Goal: Find specific page/section: Find specific page/section

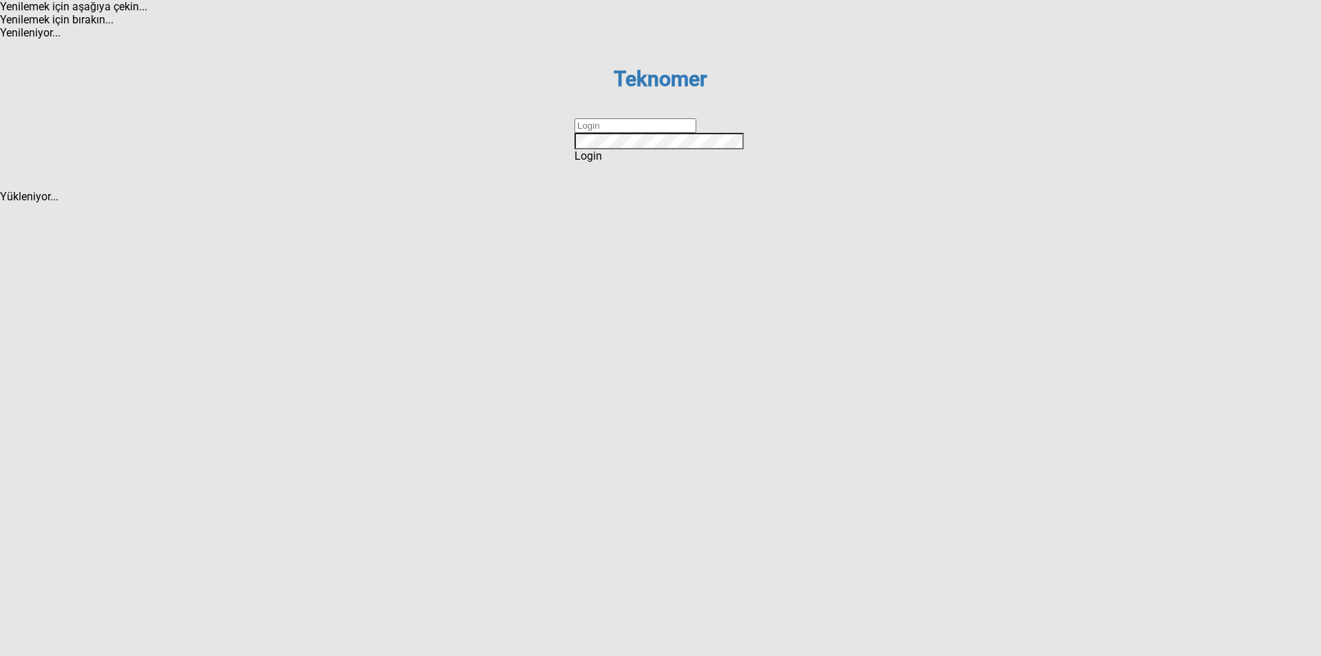
type input "ihsankoc"
click at [653, 162] on div "Login" at bounding box center [660, 155] width 172 height 13
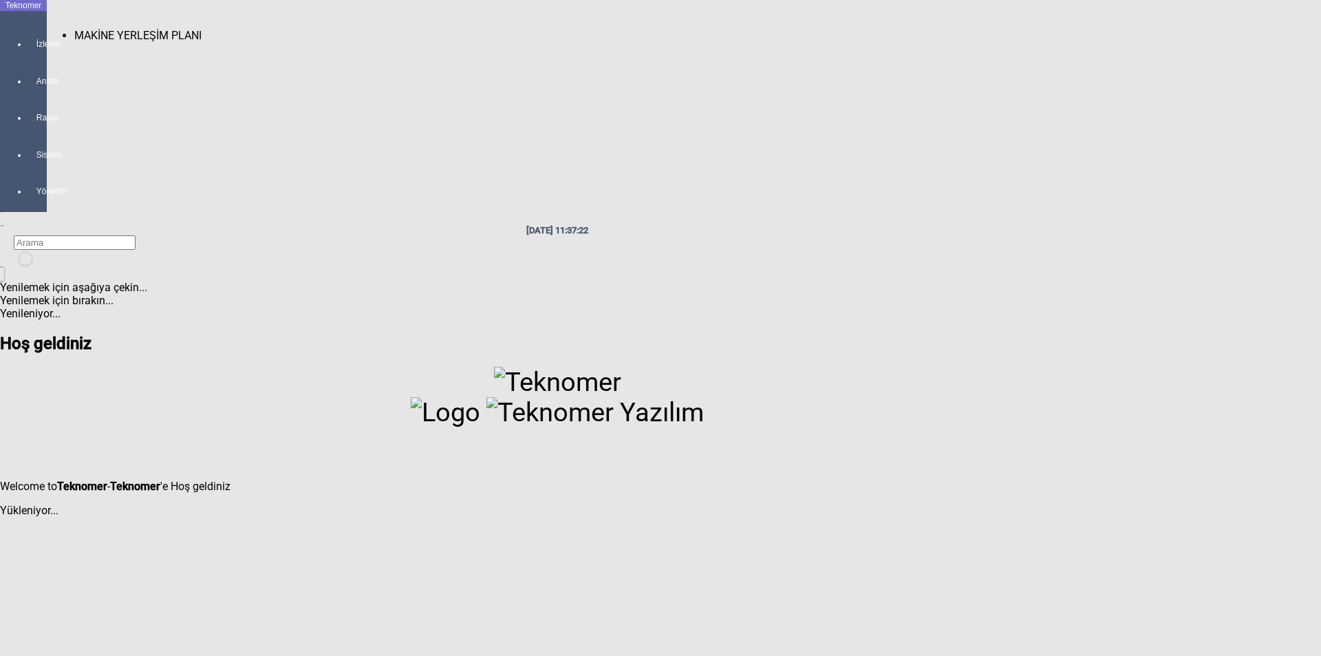
click at [30, 56] on div at bounding box center [37, 56] width 19 height 0
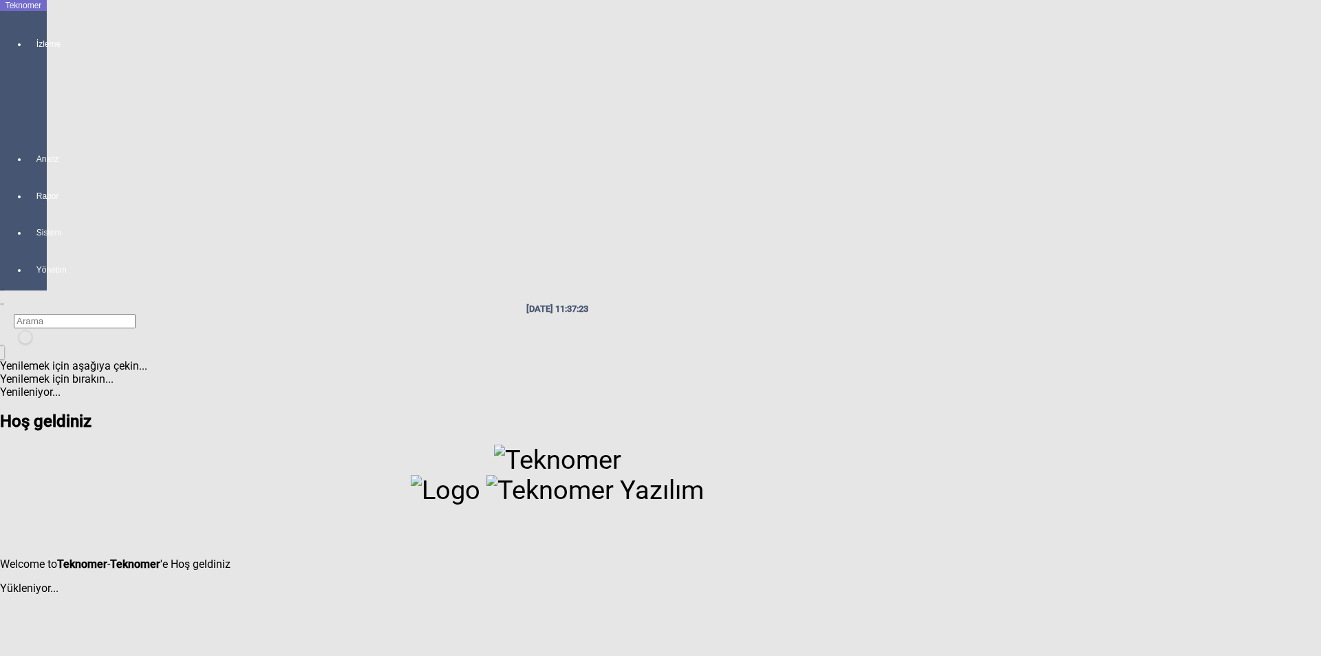
click at [117, 411] on h2 "Hoş geldiniz" at bounding box center [557, 420] width 1115 height 19
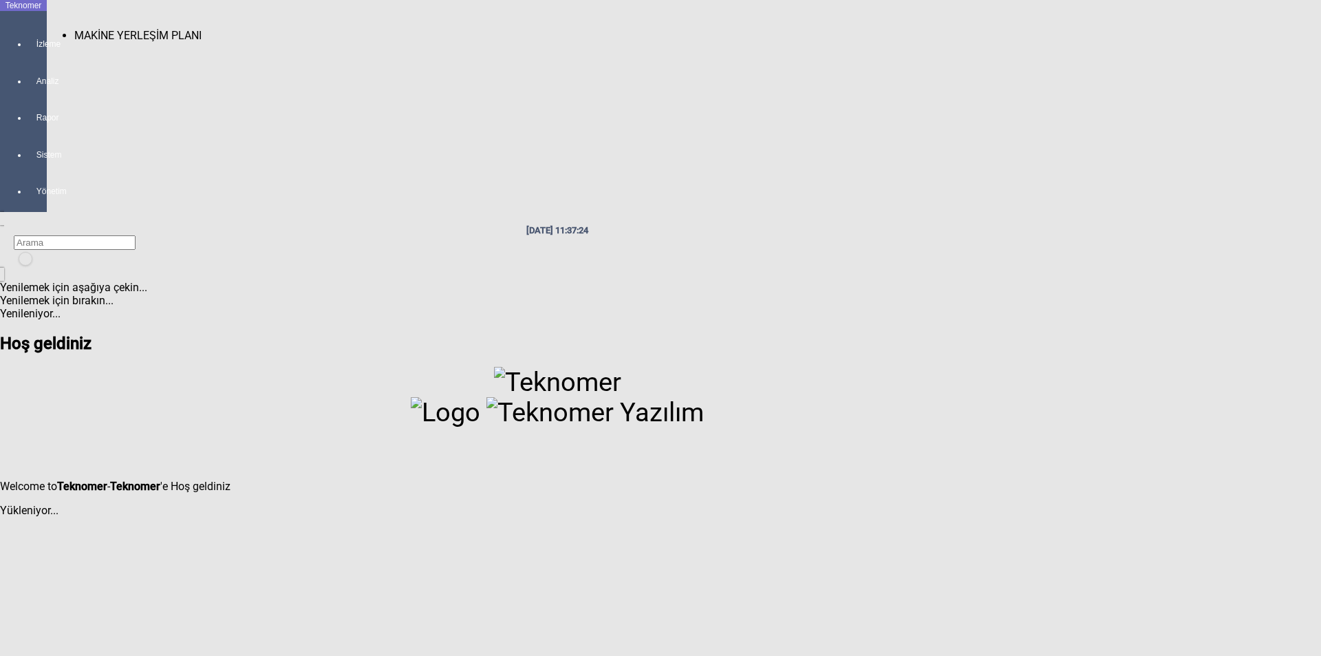
click at [98, 31] on span "MAKİNE YERLEŞİM PLANI" at bounding box center [137, 35] width 127 height 13
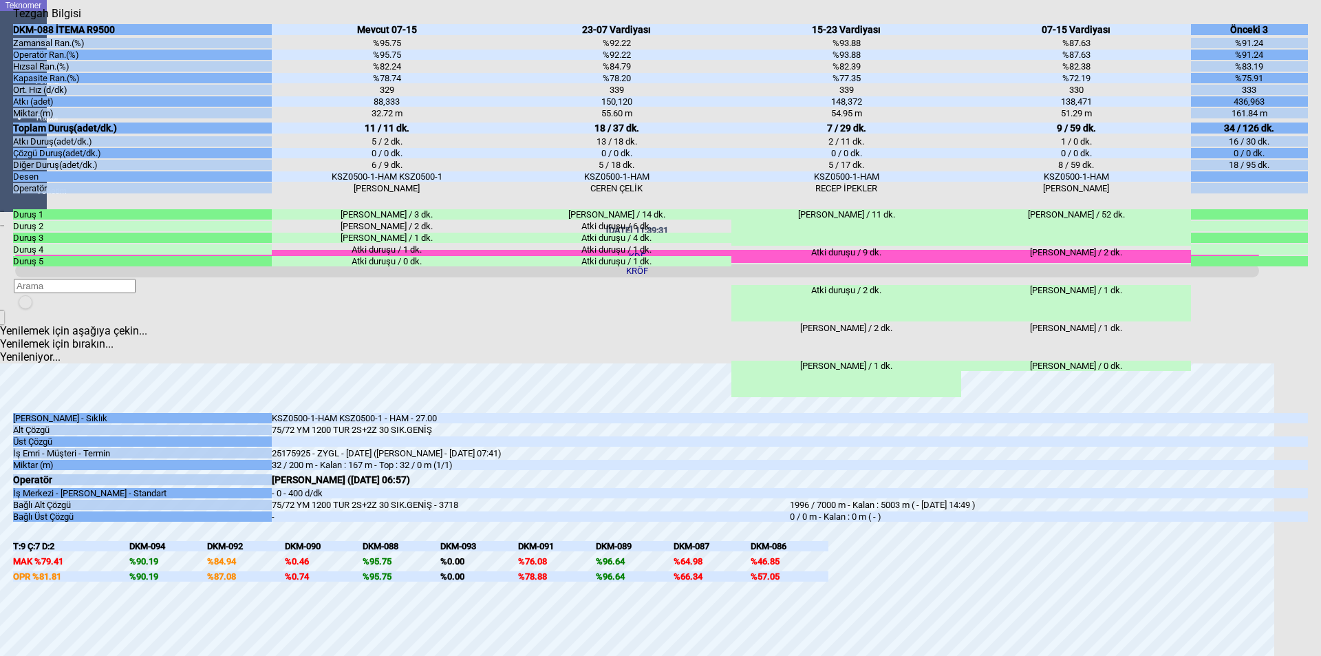
click at [13, 20] on icon "Kapat" at bounding box center [13, 20] width 0 height 0
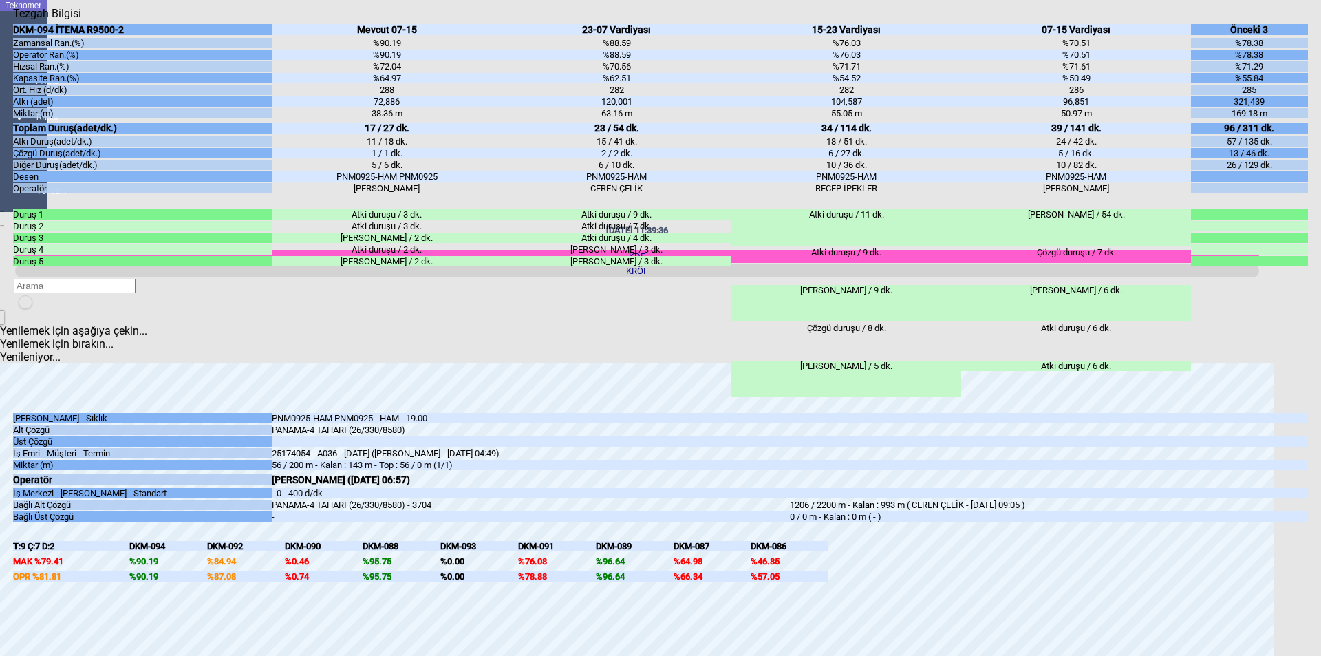
click at [1302, 20] on div "Kapat" at bounding box center [660, 20] width 1295 height 0
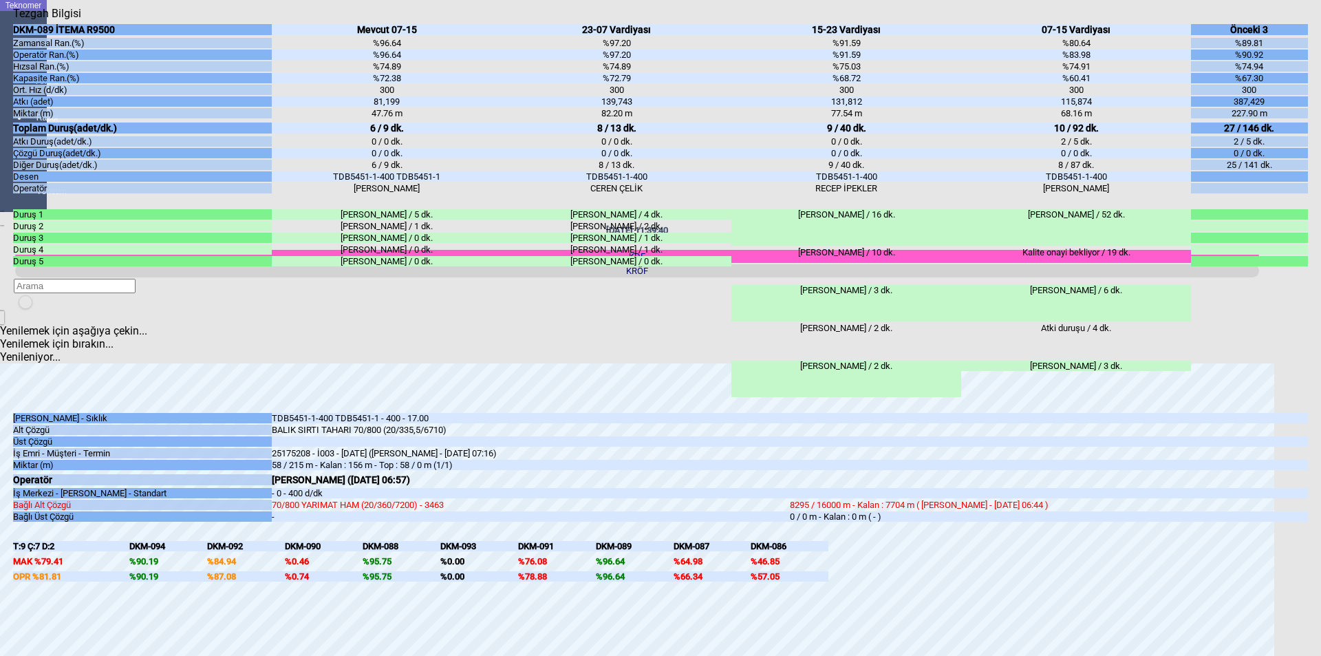
click at [1292, 20] on div "Kapat" at bounding box center [660, 20] width 1295 height 0
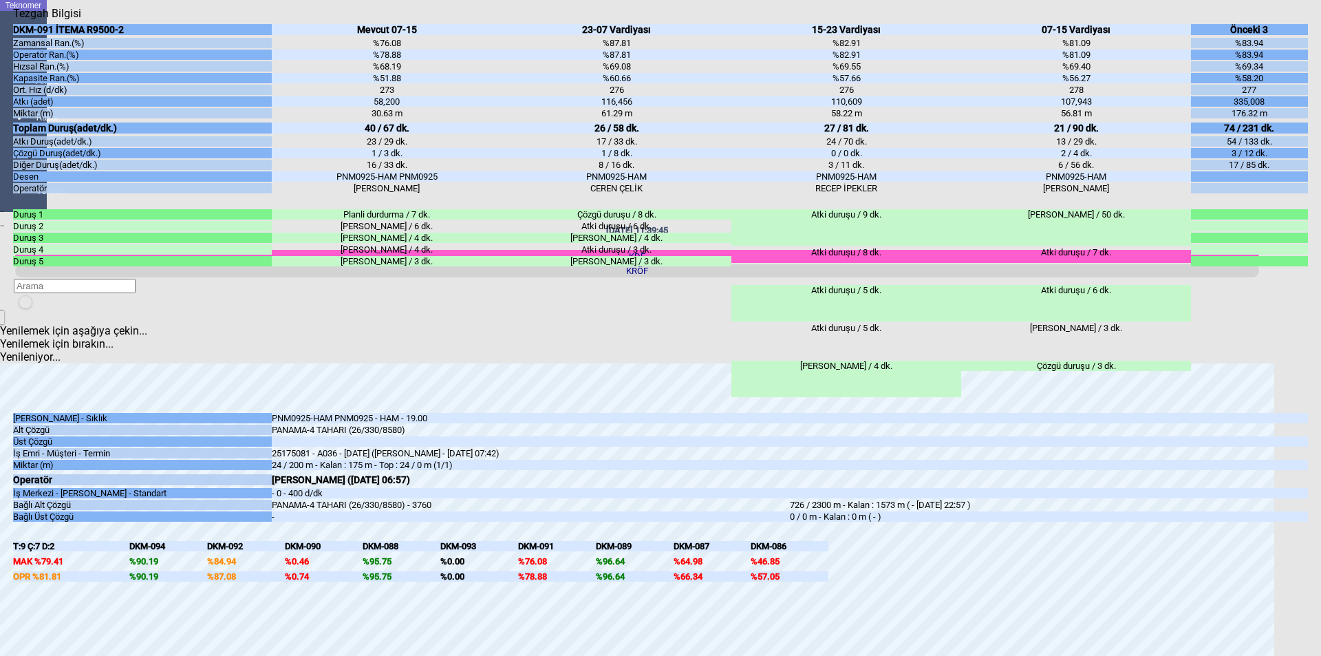
click at [1294, 20] on div "Kapat" at bounding box center [660, 20] width 1295 height 0
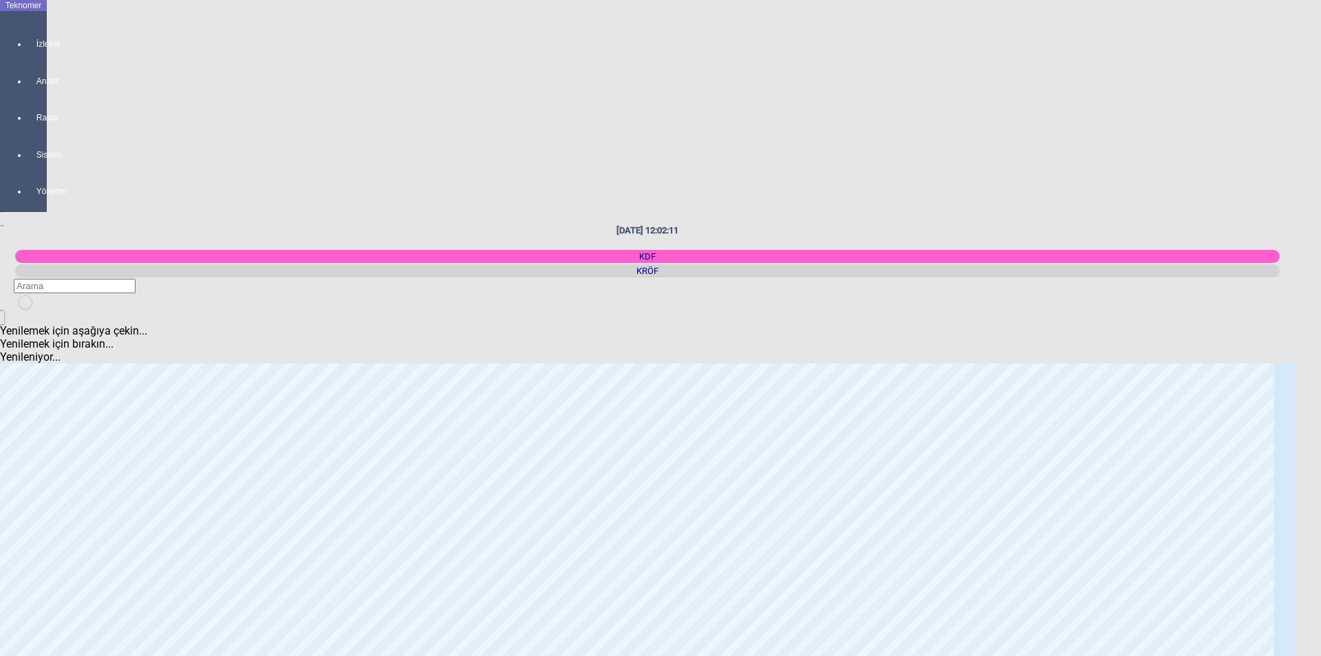
scroll to position [2443, 0]
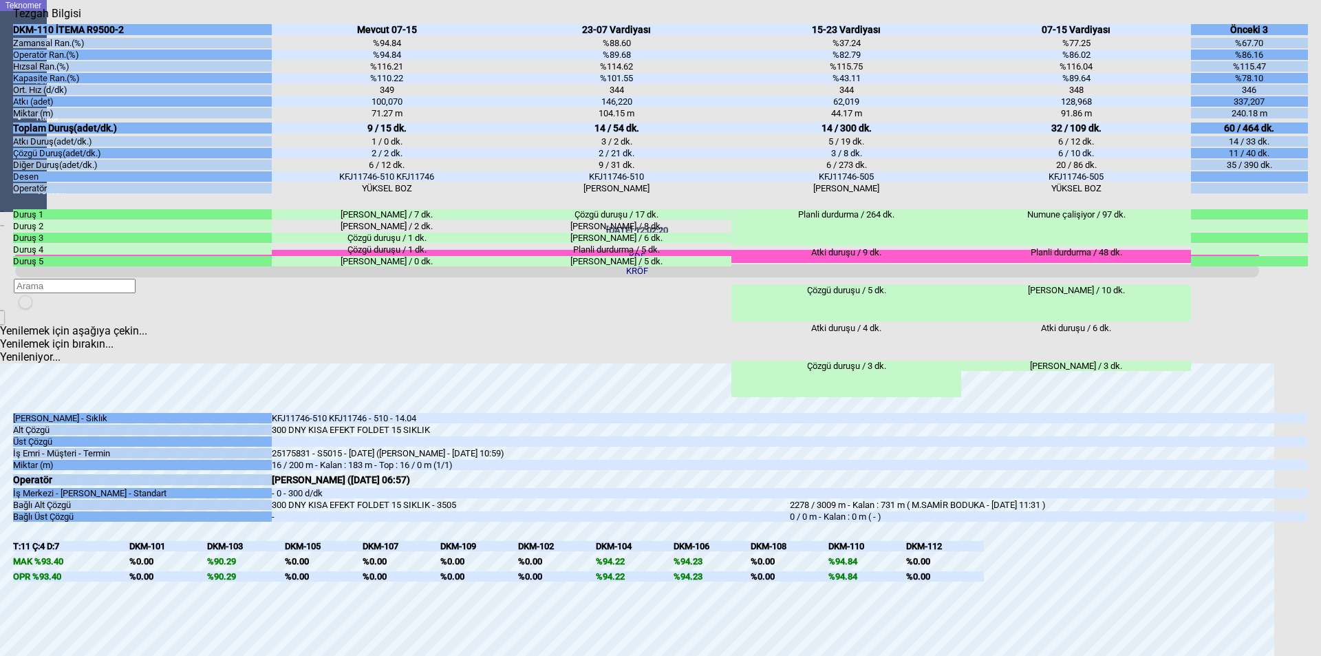
click at [13, 20] on icon "Kapat" at bounding box center [13, 20] width 0 height 0
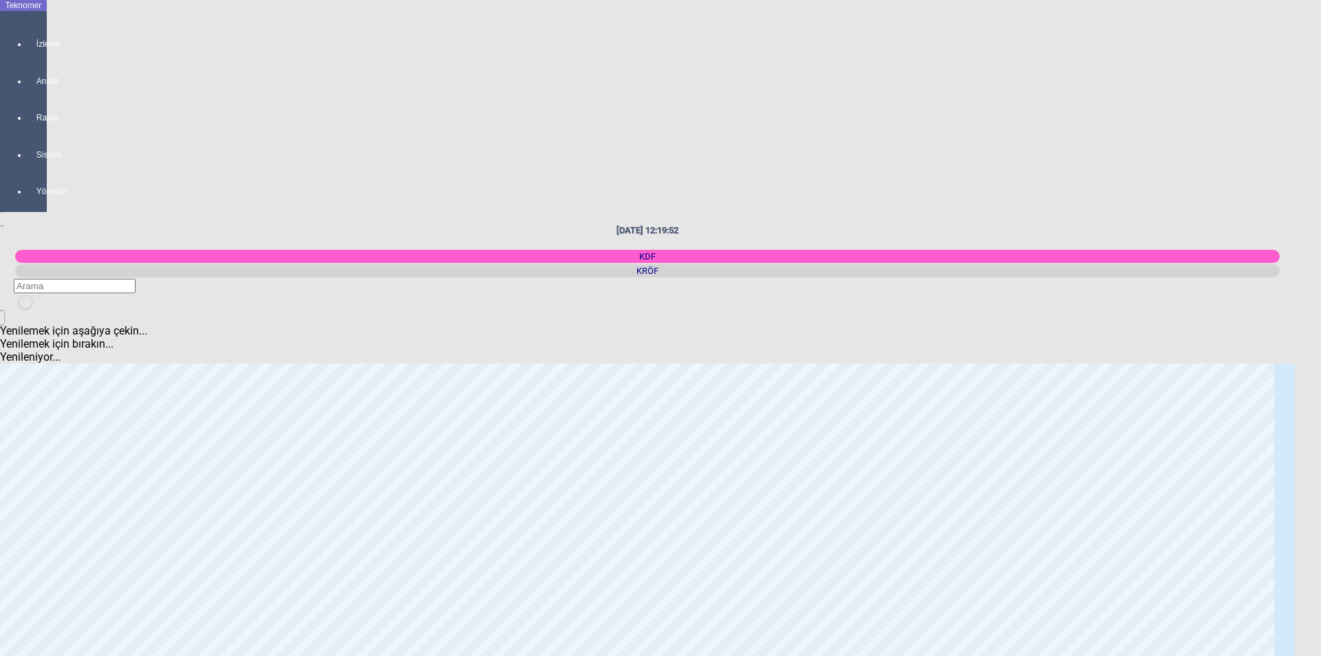
scroll to position [275, 0]
